Goal: Transaction & Acquisition: Purchase product/service

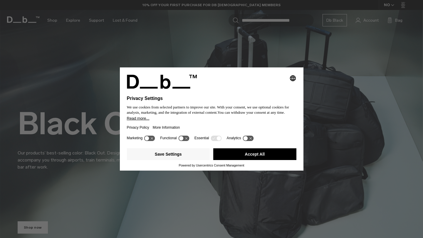
click at [238, 156] on button "Accept All" at bounding box center [254, 154] width 83 height 12
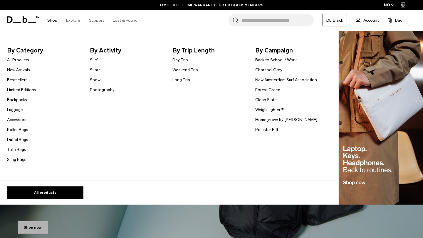
click at [21, 61] on link "All Products" at bounding box center [18, 60] width 22 height 6
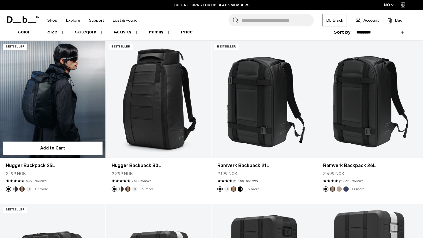
scroll to position [104, 0]
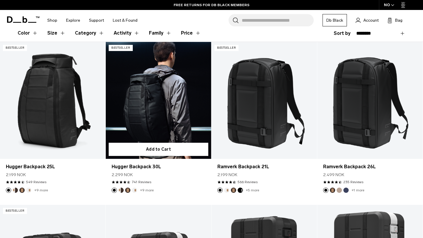
click at [146, 135] on link "Hugger Backpack 30L" at bounding box center [158, 100] width 105 height 117
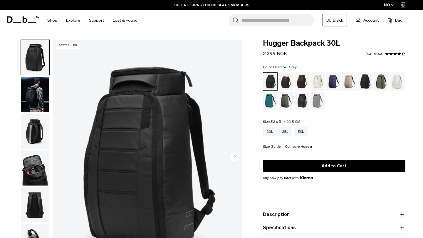
click at [366, 87] on div "Charcoal Grey" at bounding box center [365, 81] width 15 height 18
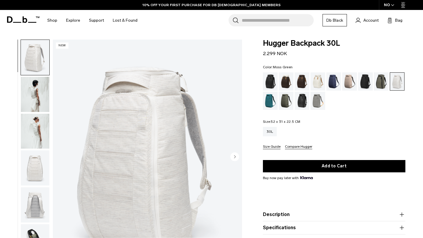
click at [271, 103] on div "Midnight Teal" at bounding box center [270, 101] width 15 height 18
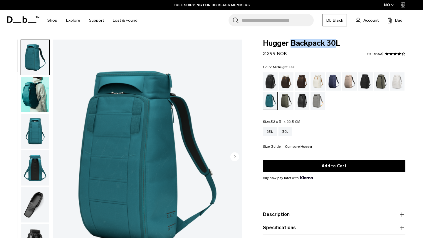
drag, startPoint x: 292, startPoint y: 44, endPoint x: 336, endPoint y: 44, distance: 44.3
click at [336, 44] on span "Hugger Backpack 30L" at bounding box center [334, 44] width 142 height 8
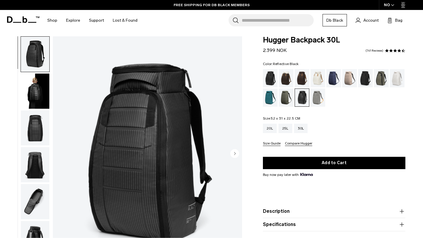
scroll to position [55, 0]
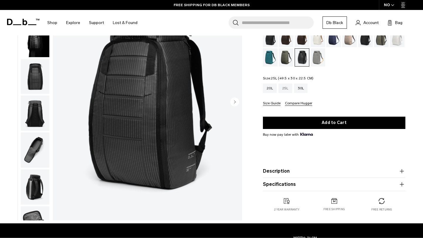
click at [281, 88] on div "25L" at bounding box center [285, 88] width 14 height 9
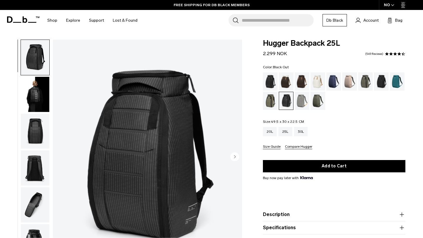
click at [272, 86] on div "Black Out" at bounding box center [270, 81] width 15 height 18
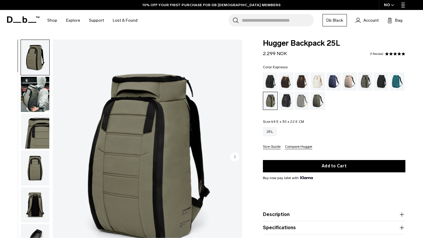
click at [303, 79] on div "Espresso" at bounding box center [301, 81] width 15 height 18
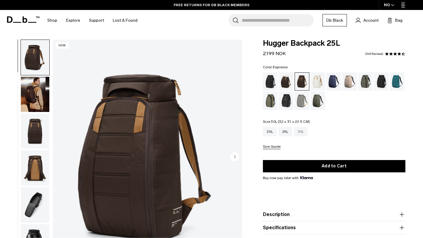
click at [303, 136] on div "30L" at bounding box center [301, 131] width 14 height 9
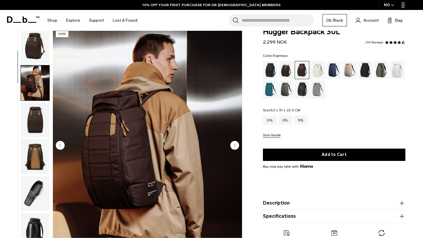
scroll to position [37, 0]
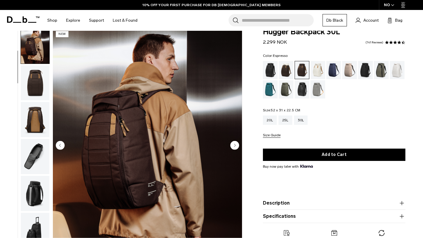
click at [235, 146] on icon "Next slide" at bounding box center [234, 145] width 1 height 3
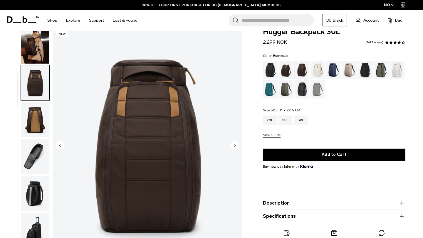
scroll to position [74, 0]
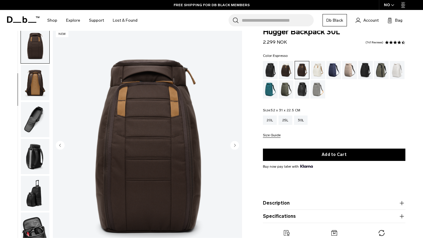
click at [236, 149] on circle "Next slide" at bounding box center [234, 145] width 9 height 9
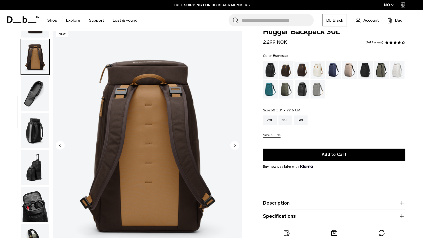
scroll to position [111, 0]
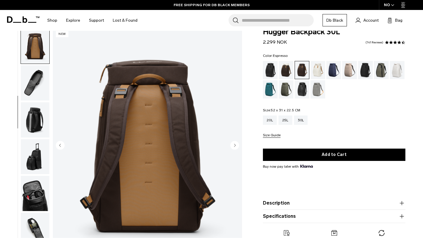
click at [236, 149] on circle "Next slide" at bounding box center [234, 145] width 9 height 9
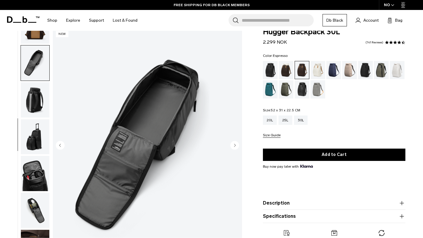
scroll to position [132, 0]
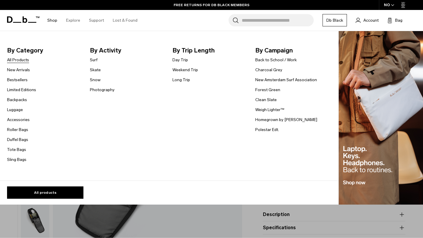
click at [23, 60] on link "All Products" at bounding box center [18, 60] width 22 height 6
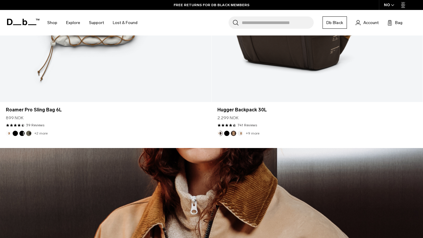
scroll to position [1973, 0]
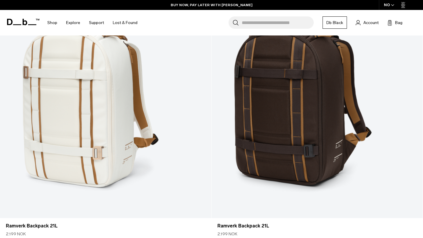
scroll to position [2687, 0]
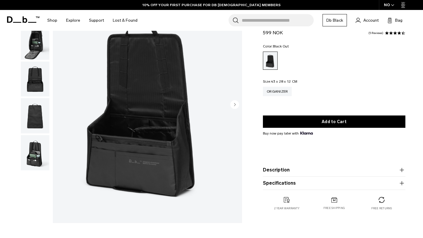
click at [237, 105] on circle "Next slide" at bounding box center [234, 104] width 9 height 9
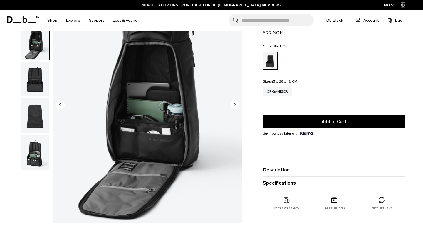
click at [237, 105] on circle "Next slide" at bounding box center [234, 104] width 9 height 9
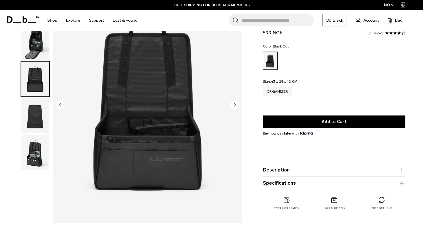
click at [237, 105] on circle "Next slide" at bounding box center [234, 104] width 9 height 9
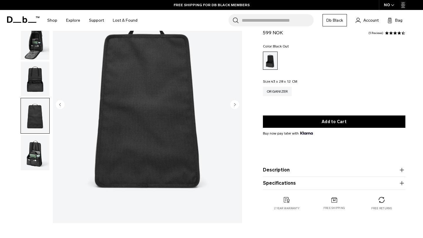
click at [237, 105] on circle "Next slide" at bounding box center [234, 104] width 9 height 9
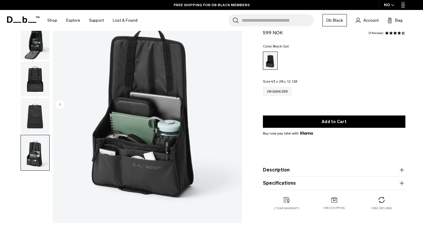
click at [237, 104] on img "5 / 5" at bounding box center [147, 105] width 189 height 236
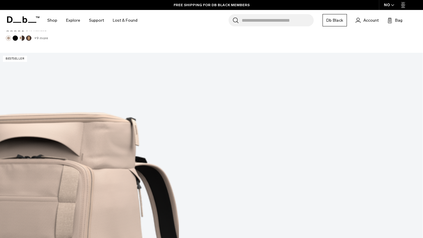
scroll to position [1669, 0]
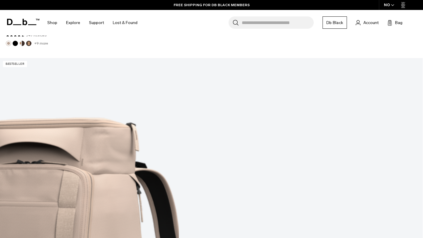
scroll to position [1685, 0]
